Goal: Navigation & Orientation: Find specific page/section

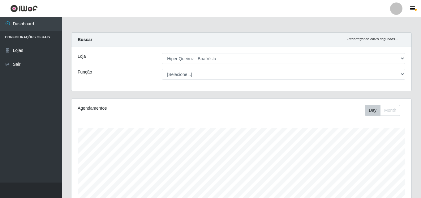
select select "514"
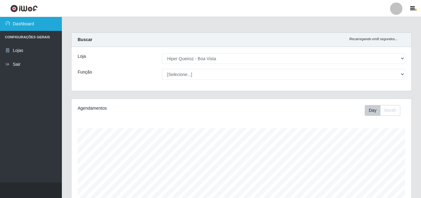
click at [23, 26] on link "Dashboard" at bounding box center [31, 24] width 62 height 14
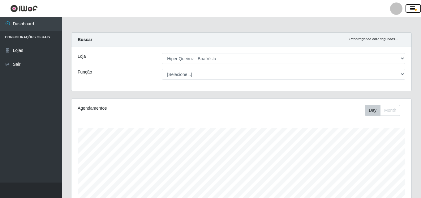
click at [413, 6] on button "button" at bounding box center [412, 8] width 15 height 9
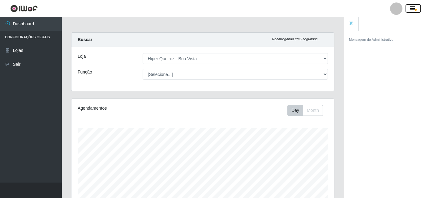
scroll to position [308870, 308735]
click at [399, 10] on div at bounding box center [396, 8] width 12 height 12
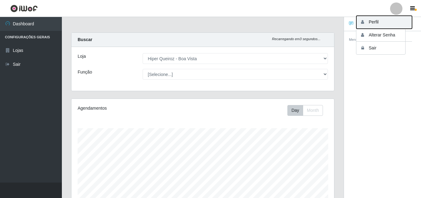
click at [373, 22] on button "Perfil" at bounding box center [384, 22] width 56 height 13
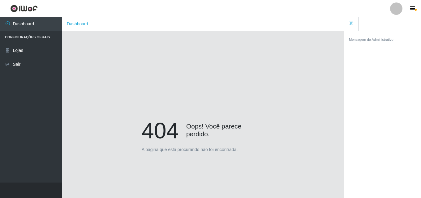
click at [394, 10] on div at bounding box center [396, 8] width 12 height 12
click at [408, 6] on button "button" at bounding box center [412, 8] width 15 height 9
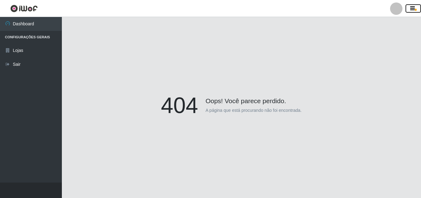
scroll to position [54, 0]
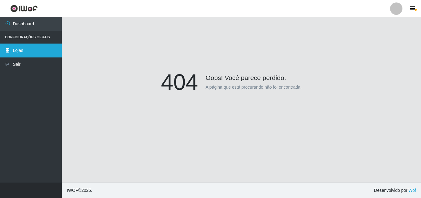
click at [20, 50] on link "Lojas" at bounding box center [31, 51] width 62 height 14
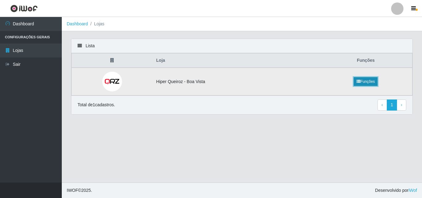
click at [360, 82] on link "Funções" at bounding box center [366, 81] width 24 height 9
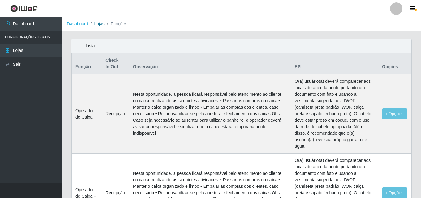
click at [95, 24] on link "Lojas" at bounding box center [99, 23] width 10 height 5
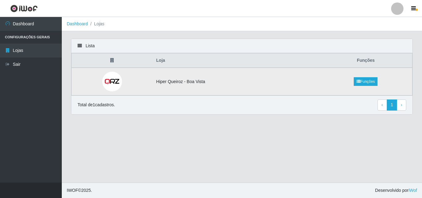
click at [225, 82] on td "Hiper Queiroz - Boa Vista" at bounding box center [236, 82] width 167 height 28
click at [111, 82] on img at bounding box center [112, 82] width 20 height 20
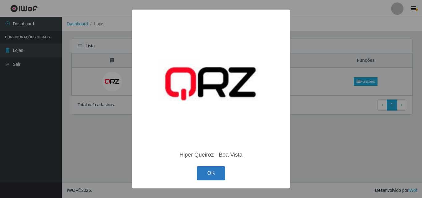
click at [214, 172] on button "OK" at bounding box center [211, 173] width 29 height 15
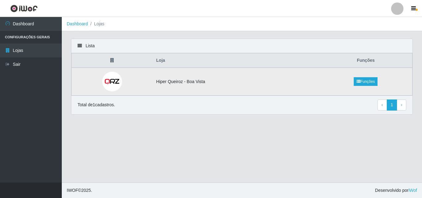
click at [230, 82] on td "Hiper Queiroz - Boa Vista" at bounding box center [236, 82] width 167 height 28
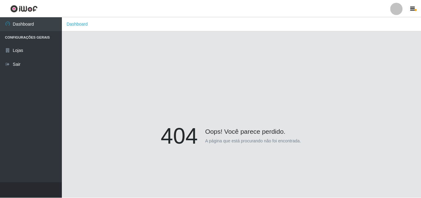
scroll to position [54, 0]
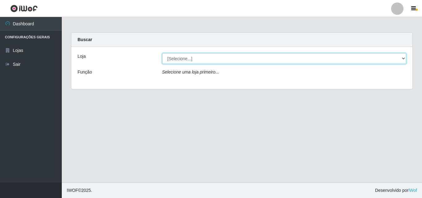
click at [273, 59] on select "[Selecione...] Hiper Queiroz - [GEOGRAPHIC_DATA]" at bounding box center [284, 58] width 244 height 11
select select "514"
click at [162, 53] on select "[Selecione...] Hiper Queiroz - [GEOGRAPHIC_DATA]" at bounding box center [284, 58] width 244 height 11
